Goal: Transaction & Acquisition: Subscribe to service/newsletter

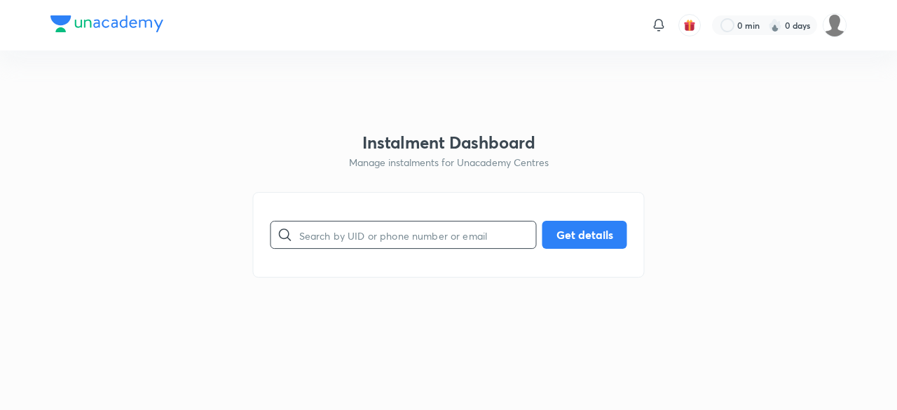
click at [361, 242] on input "text" at bounding box center [417, 235] width 237 height 36
paste input "9719153623"
type input "9719153623"
